Goal: Task Accomplishment & Management: Use online tool/utility

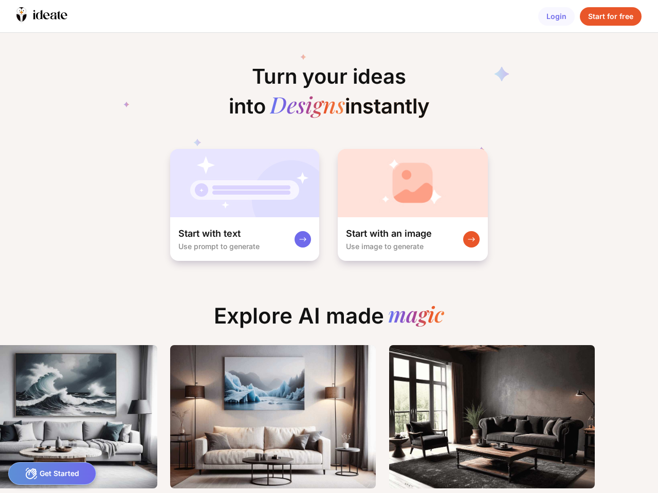
scroll to position [0, 12]
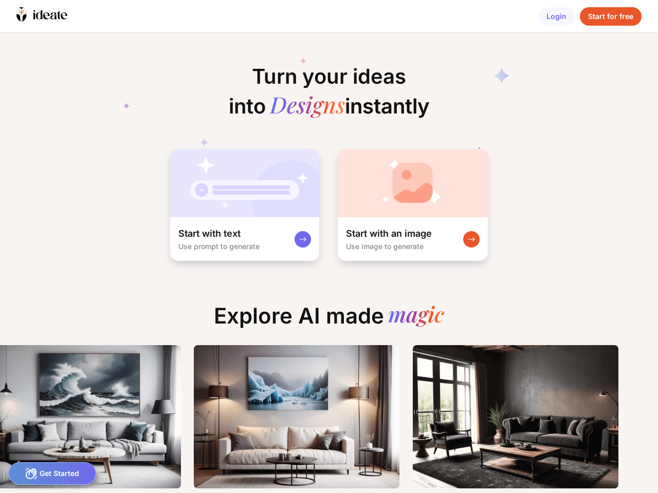
click at [42, 16] on icon at bounding box center [39, 14] width 7 height 9
click at [556, 16] on div "Login" at bounding box center [556, 16] width 36 height 19
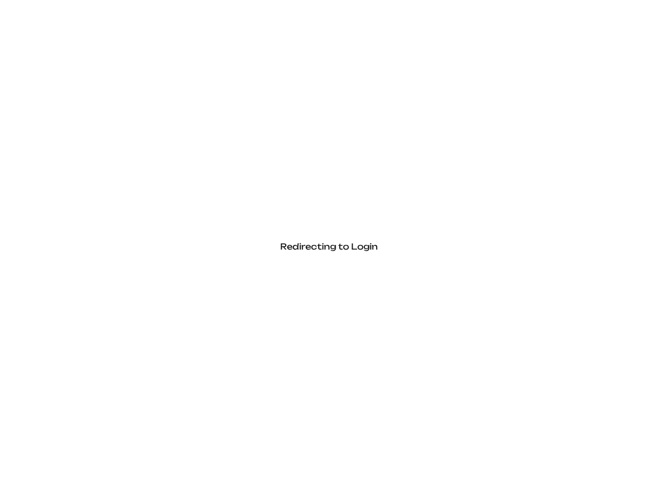
click at [611, 16] on div "Redirecting to Login" at bounding box center [329, 246] width 658 height 493
click at [244, 205] on div "Redirecting to Login" at bounding box center [329, 246] width 658 height 493
click at [412, 205] on div "Redirecting to Login" at bounding box center [329, 246] width 658 height 493
click at [52, 474] on div "Redirecting to Login" at bounding box center [329, 246] width 658 height 493
